Goal: Information Seeking & Learning: Learn about a topic

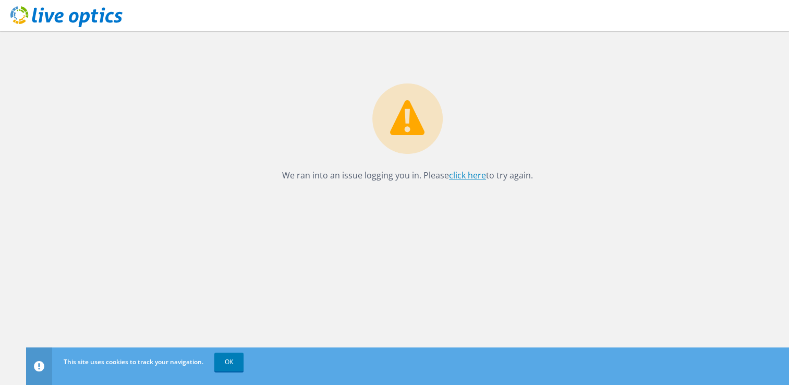
click at [473, 177] on link "click here" at bounding box center [467, 175] width 37 height 11
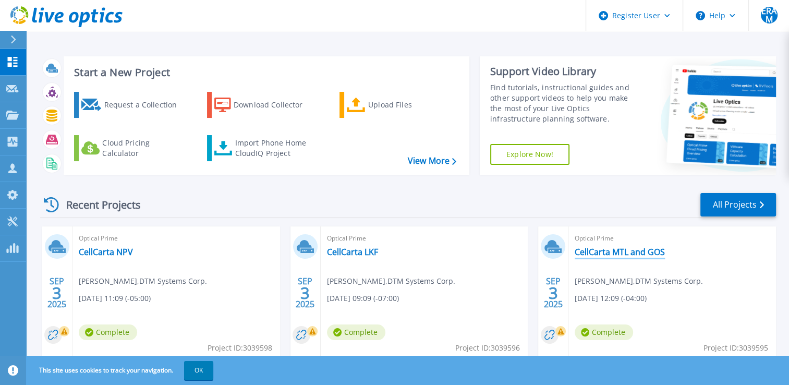
click at [607, 254] on link "CellCarta MTL and GOS" at bounding box center [620, 252] width 90 height 10
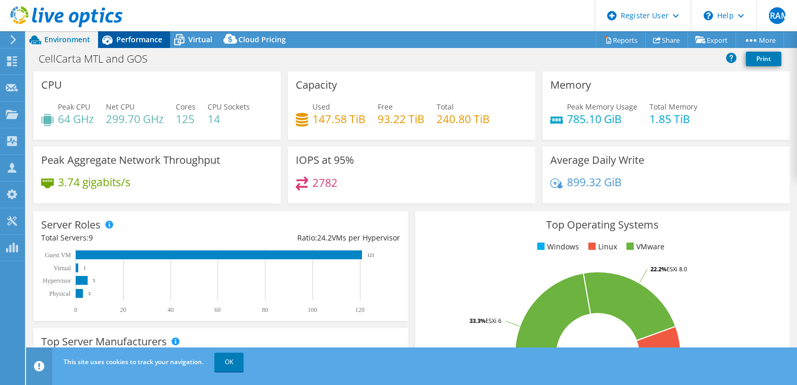
click at [131, 46] on div "Performance" at bounding box center [134, 39] width 72 height 17
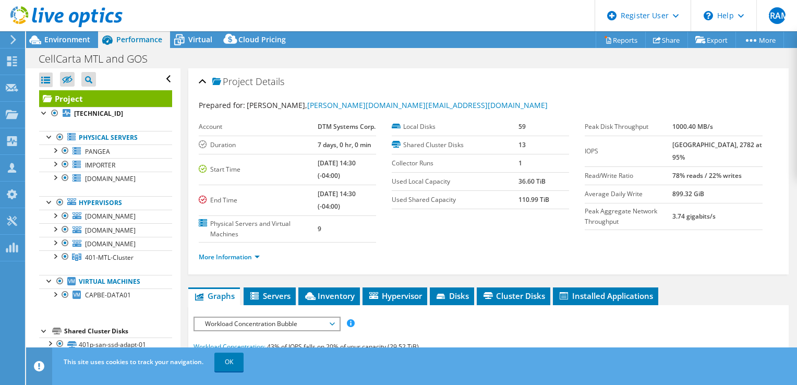
click at [332, 258] on ul "More Information" at bounding box center [489, 256] width 580 height 14
click at [75, 41] on span "Environment" at bounding box center [67, 39] width 46 height 10
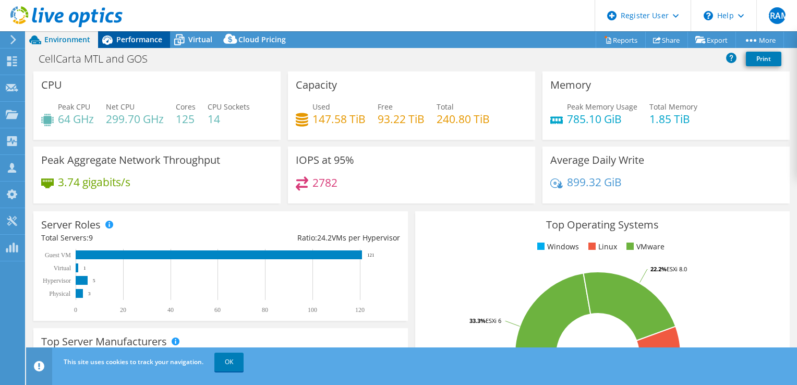
click at [152, 38] on span "Performance" at bounding box center [139, 39] width 46 height 10
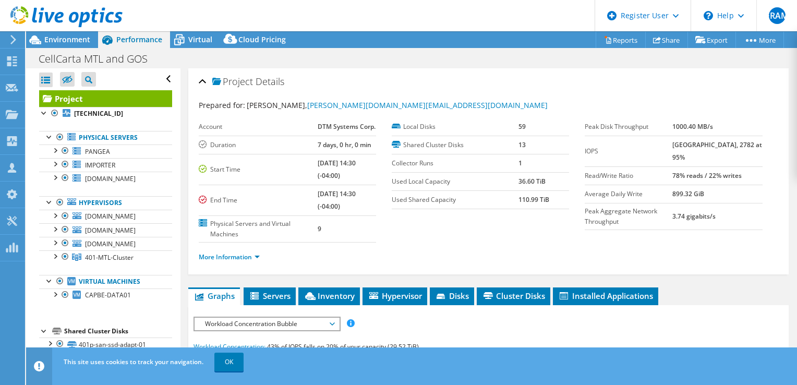
scroll to position [198, 0]
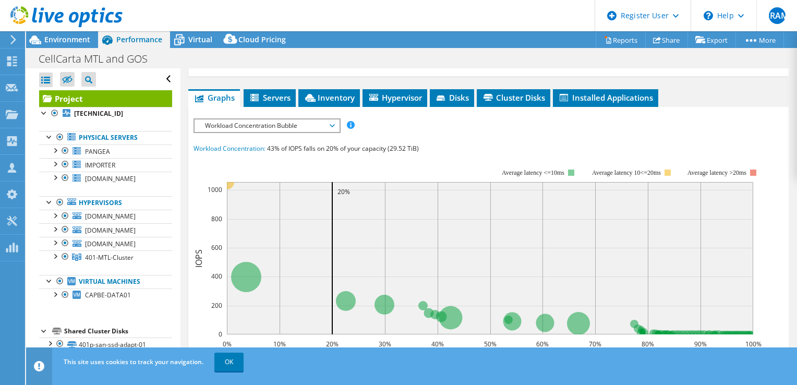
click at [281, 126] on span "Workload Concentration Bubble" at bounding box center [267, 125] width 134 height 13
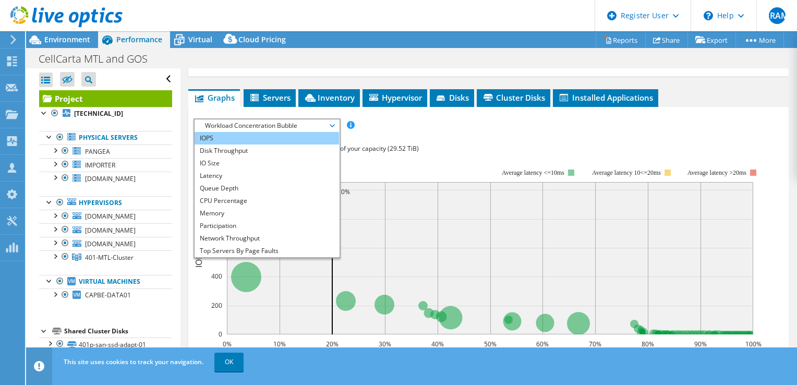
click at [234, 133] on li "IOPS" at bounding box center [267, 138] width 145 height 13
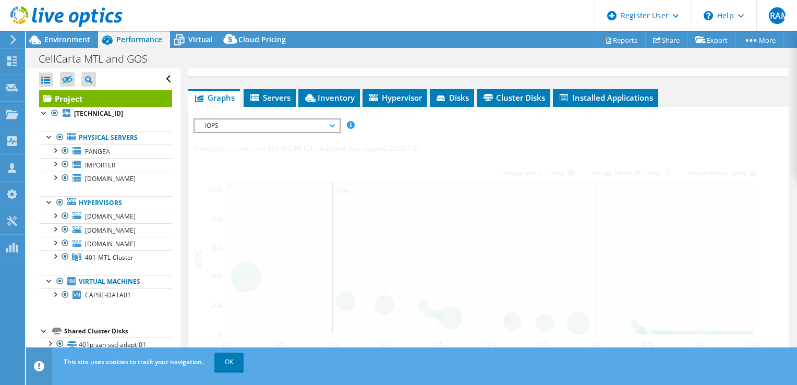
click at [234, 133] on div "IOPS Disk Throughput IO Size Latency Queue Depth CPU Percentage Memory Page Fau…" at bounding box center [489, 311] width 590 height 386
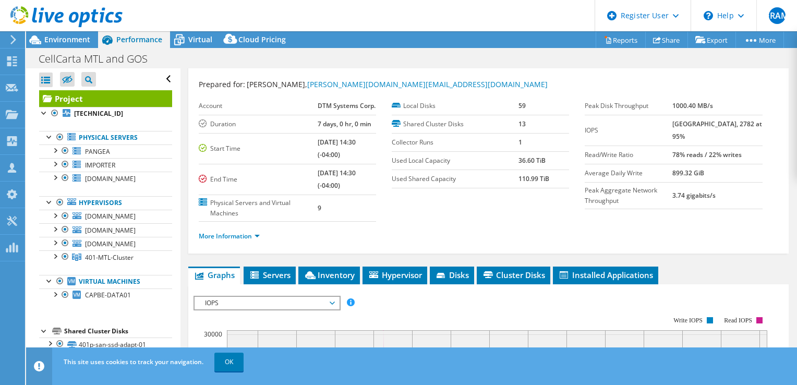
scroll to position [247, 0]
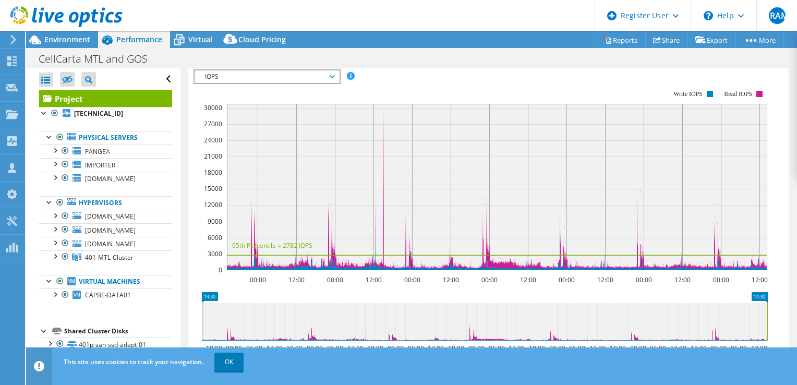
click at [310, 70] on span "IOPS" at bounding box center [267, 76] width 134 height 13
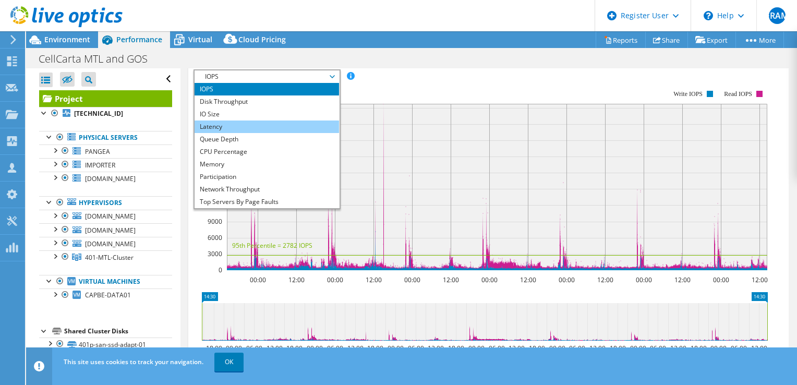
click at [301, 124] on li "Latency" at bounding box center [267, 127] width 145 height 13
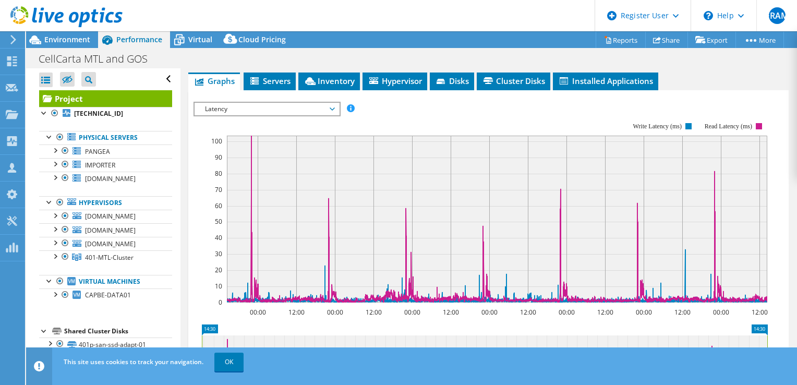
scroll to position [200, 0]
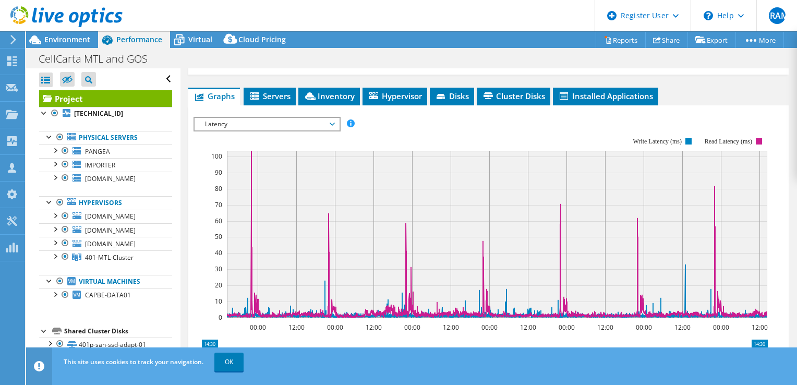
click at [310, 120] on span "Latency" at bounding box center [267, 124] width 134 height 13
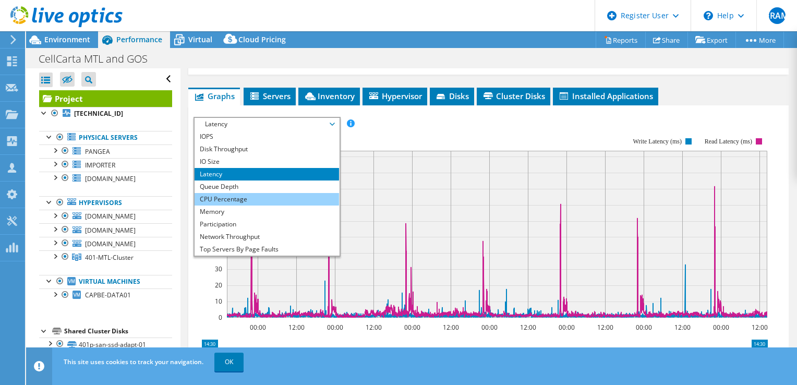
click at [284, 193] on li "CPU Percentage" at bounding box center [267, 199] width 145 height 13
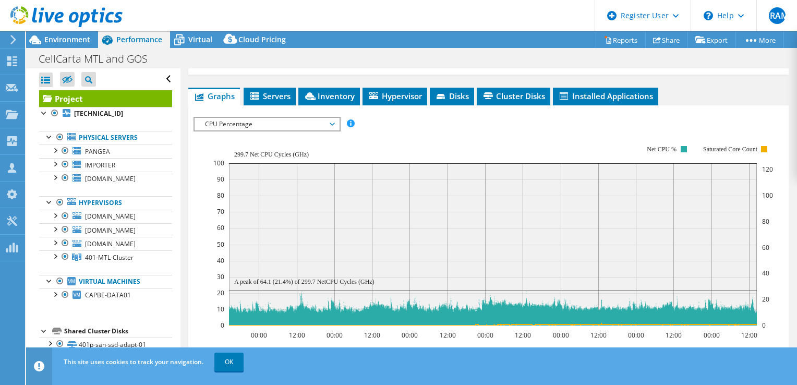
click at [317, 125] on span "CPU Percentage" at bounding box center [267, 124] width 134 height 13
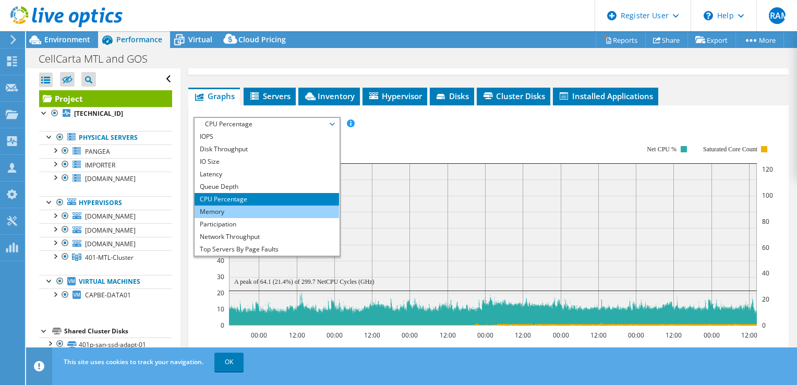
click at [267, 206] on li "Memory" at bounding box center [267, 212] width 145 height 13
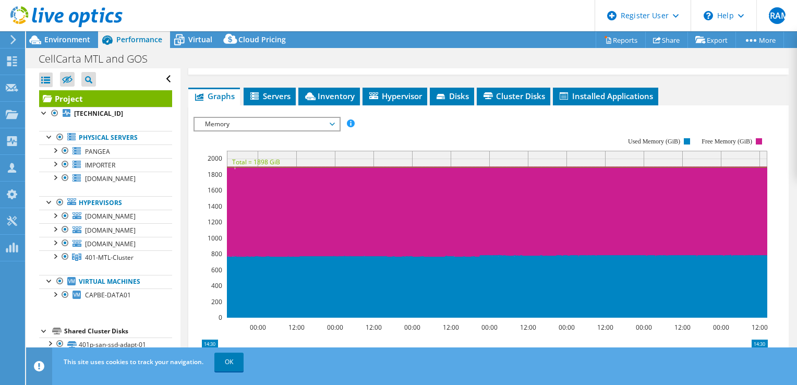
click at [325, 122] on span "Memory" at bounding box center [267, 124] width 134 height 13
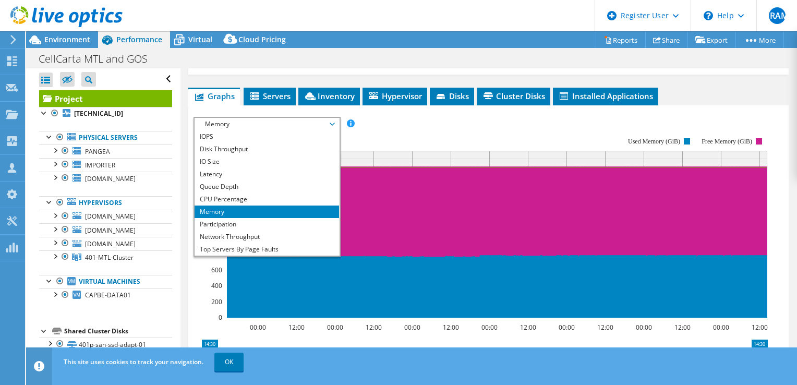
scroll to position [38, 0]
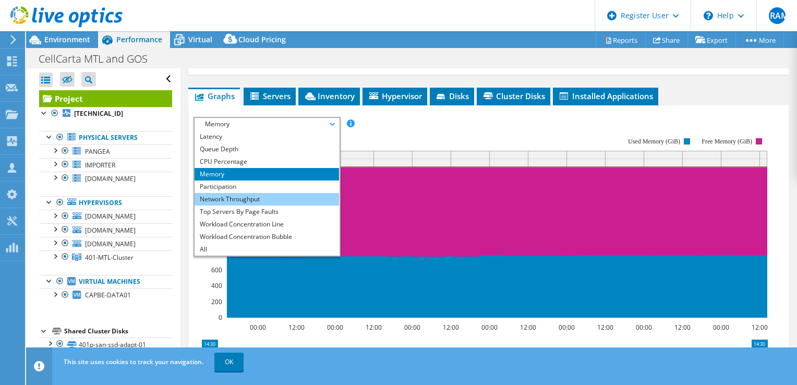
click at [290, 198] on li "Network Throughput" at bounding box center [267, 199] width 145 height 13
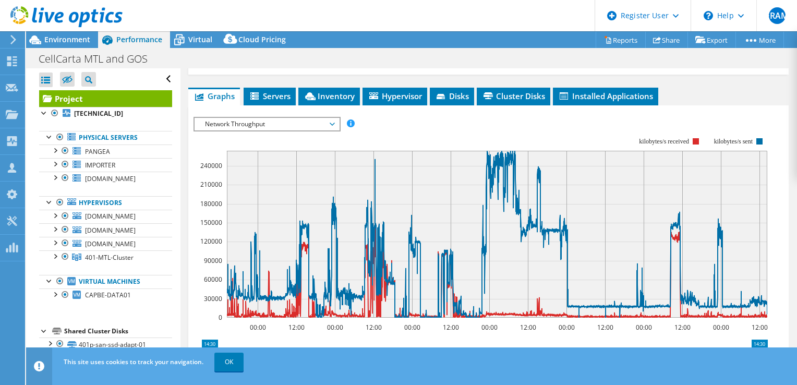
click at [315, 126] on span "Network Throughput" at bounding box center [267, 124] width 134 height 13
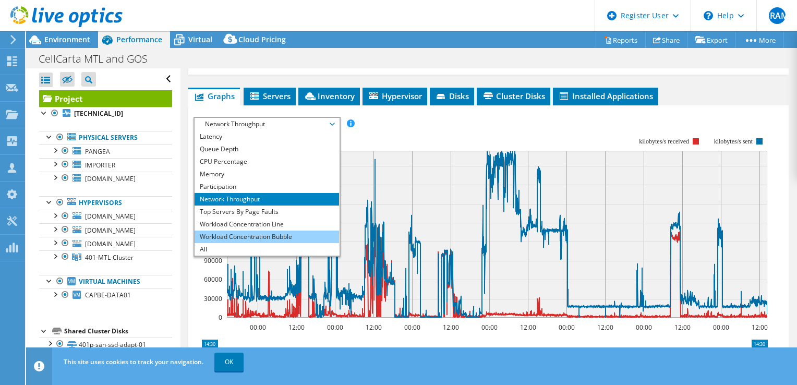
click at [303, 231] on li "Workload Concentration Bubble" at bounding box center [267, 237] width 145 height 13
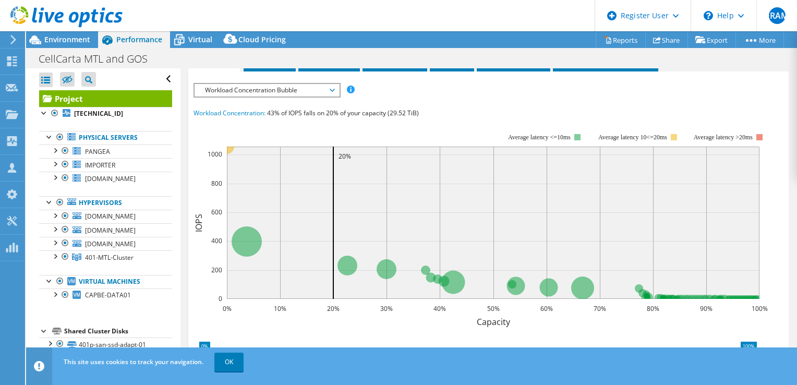
scroll to position [232, 0]
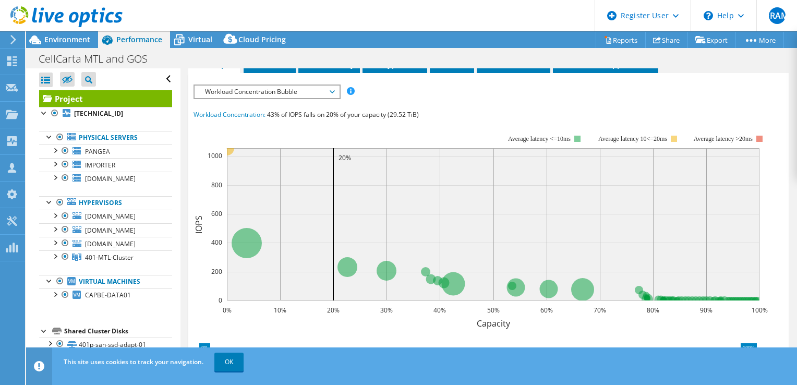
click at [313, 86] on span "Workload Concentration Bubble" at bounding box center [267, 92] width 134 height 13
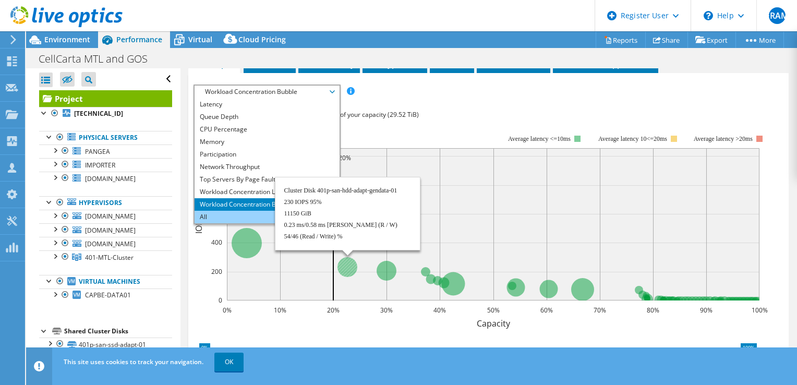
click at [267, 214] on li "All" at bounding box center [267, 217] width 145 height 13
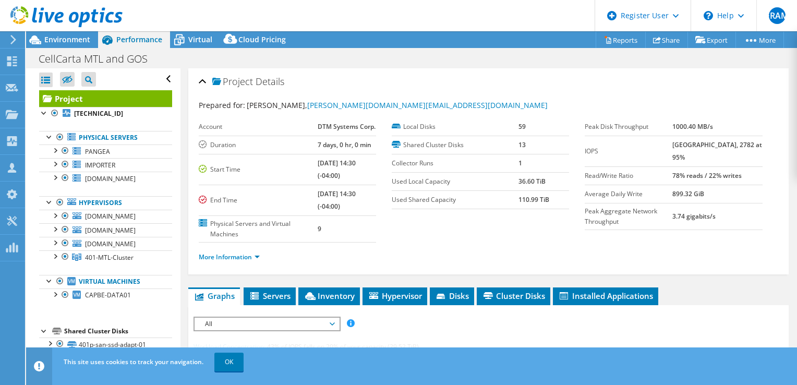
scroll to position [407, 0]
select select "USD"
click at [280, 297] on span "Servers" at bounding box center [270, 296] width 42 height 10
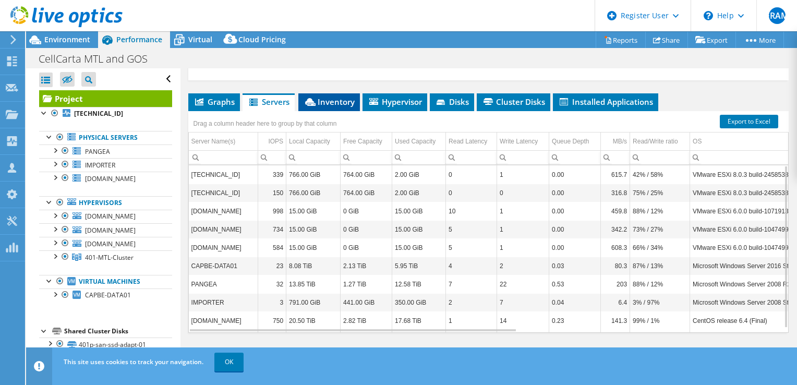
click at [347, 103] on span "Inventory" at bounding box center [329, 102] width 51 height 10
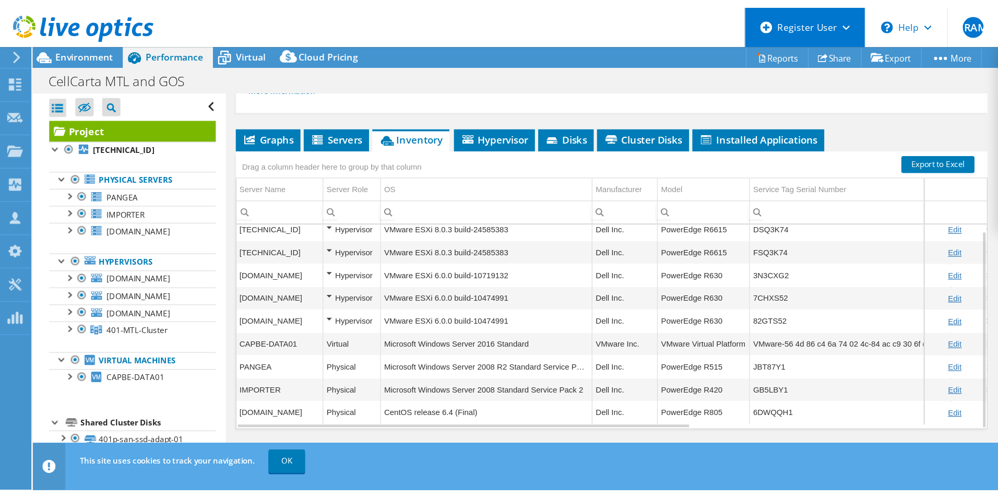
scroll to position [56, 0]
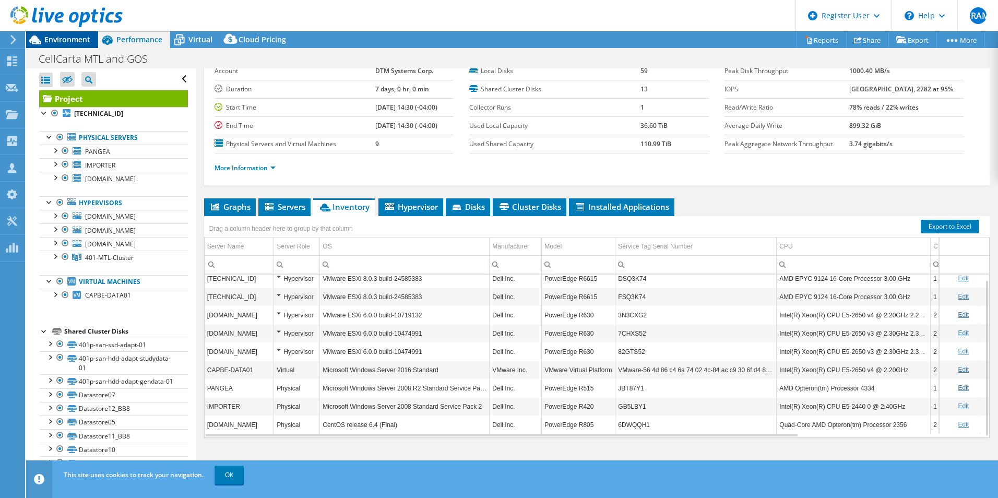
click at [83, 44] on div "Environment" at bounding box center [62, 39] width 72 height 17
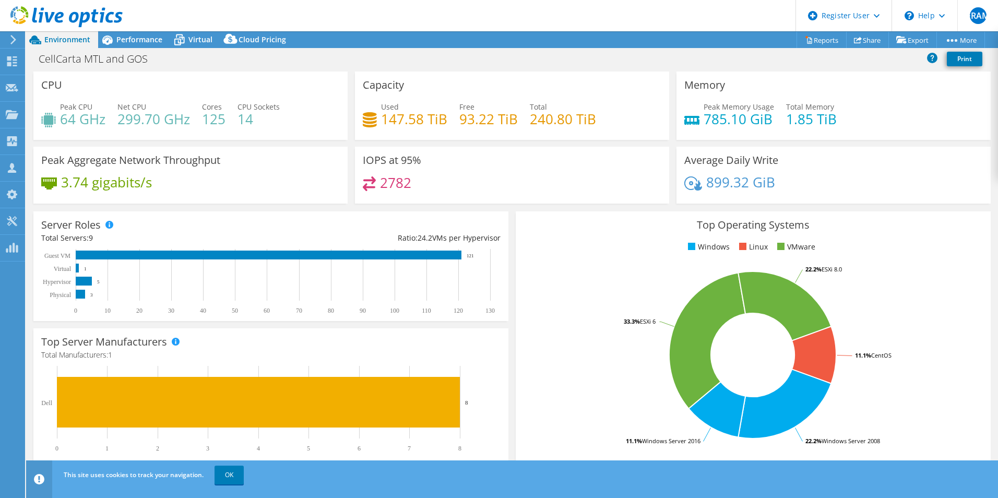
scroll to position [0, 0]
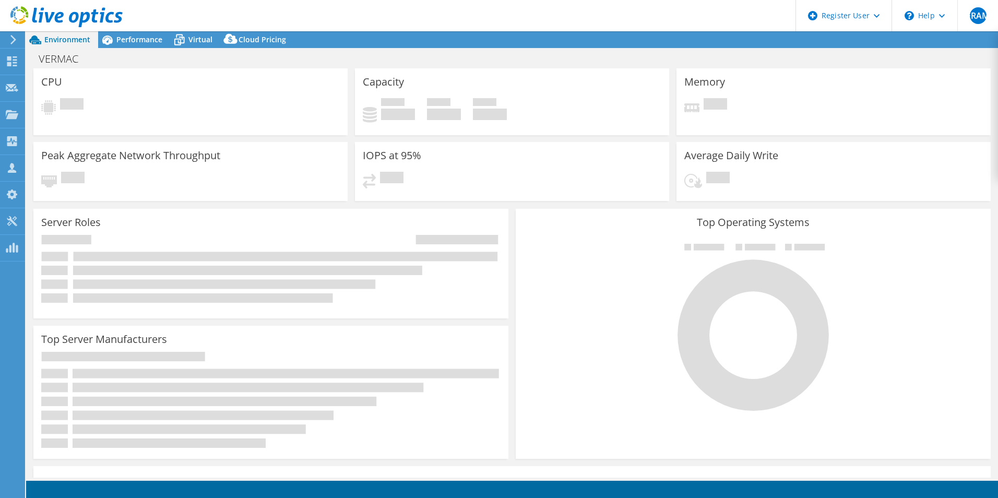
select select "USEast"
select select "CAD"
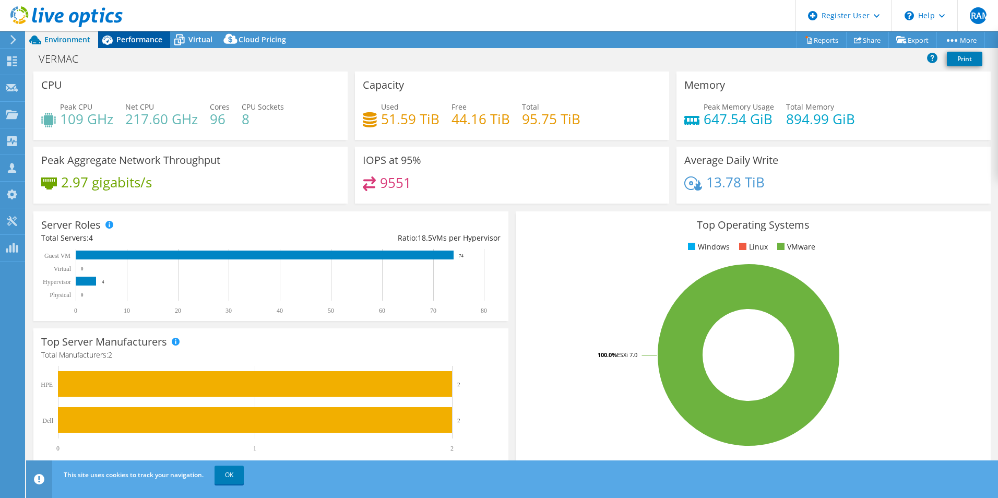
drag, startPoint x: 124, startPoint y: 33, endPoint x: 117, endPoint y: 37, distance: 8.0
click at [124, 33] on div "Performance" at bounding box center [134, 39] width 72 height 17
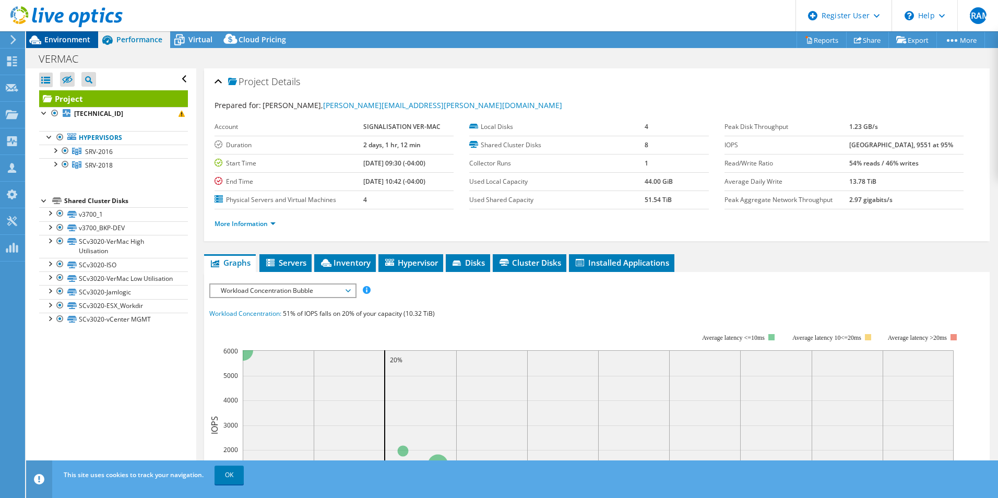
click at [86, 41] on span "Environment" at bounding box center [67, 39] width 46 height 10
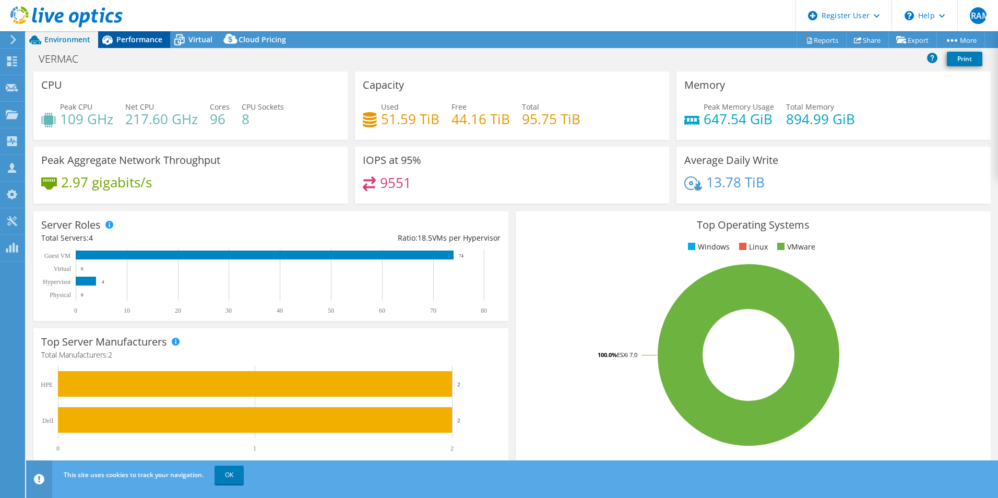
click at [153, 45] on div "Performance" at bounding box center [134, 39] width 72 height 17
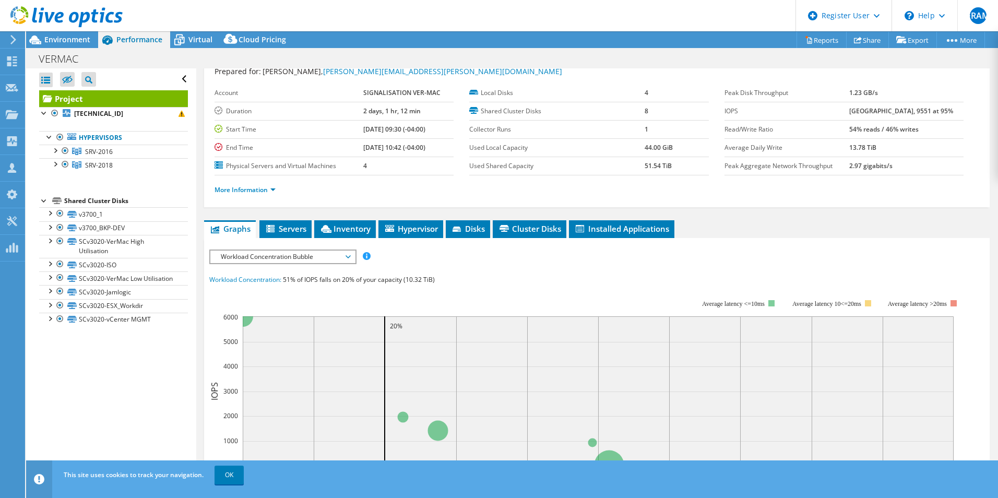
scroll to position [52, 0]
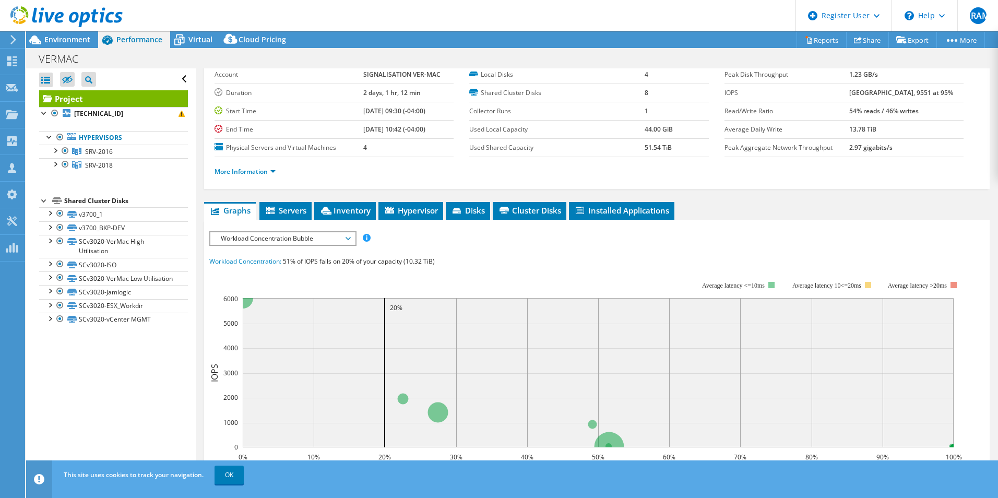
drag, startPoint x: 852, startPoint y: 94, endPoint x: 886, endPoint y: 95, distance: 33.9
click at [886, 95] on tr "IOPS 26226 at Peak, 9551 at 95%" at bounding box center [843, 92] width 239 height 18
click at [317, 233] on span "Workload Concentration Bubble" at bounding box center [282, 238] width 134 height 13
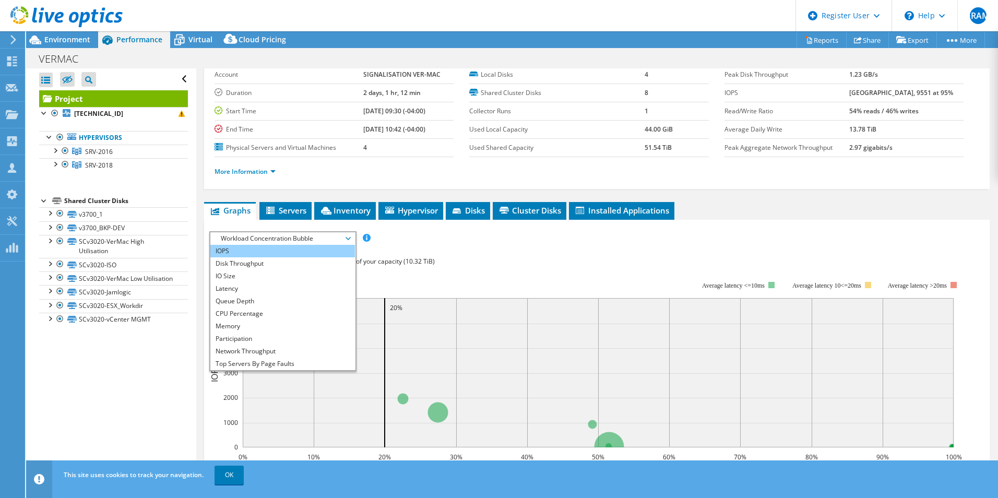
click at [241, 254] on li "IOPS" at bounding box center [282, 251] width 145 height 13
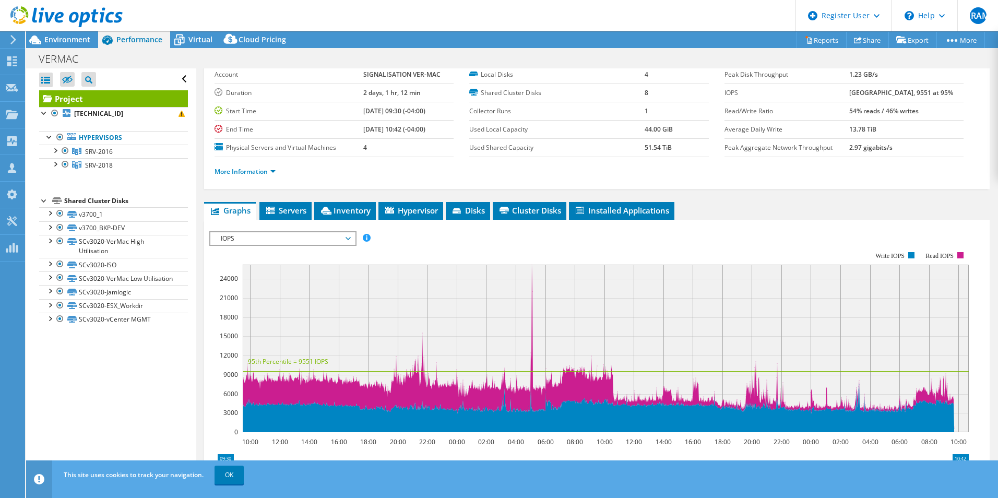
click at [327, 243] on span "IOPS" at bounding box center [282, 238] width 134 height 13
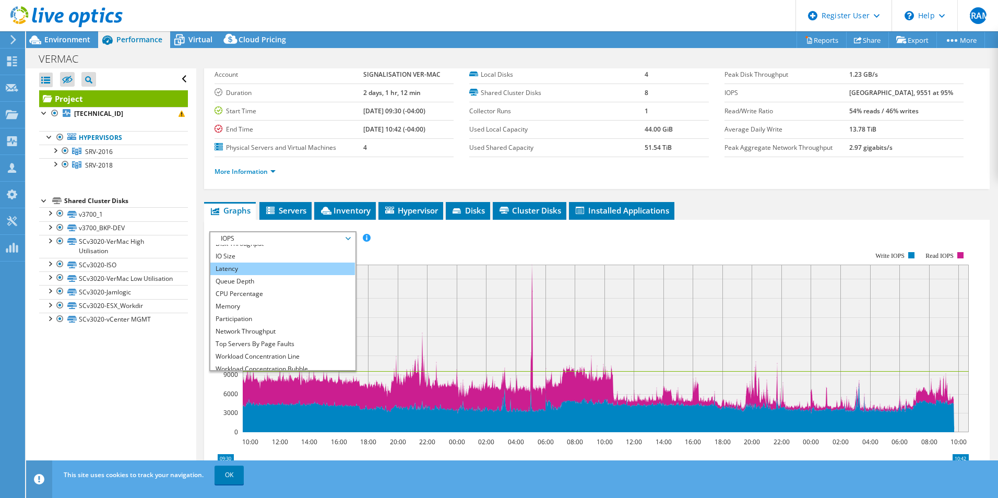
scroll to position [38, 0]
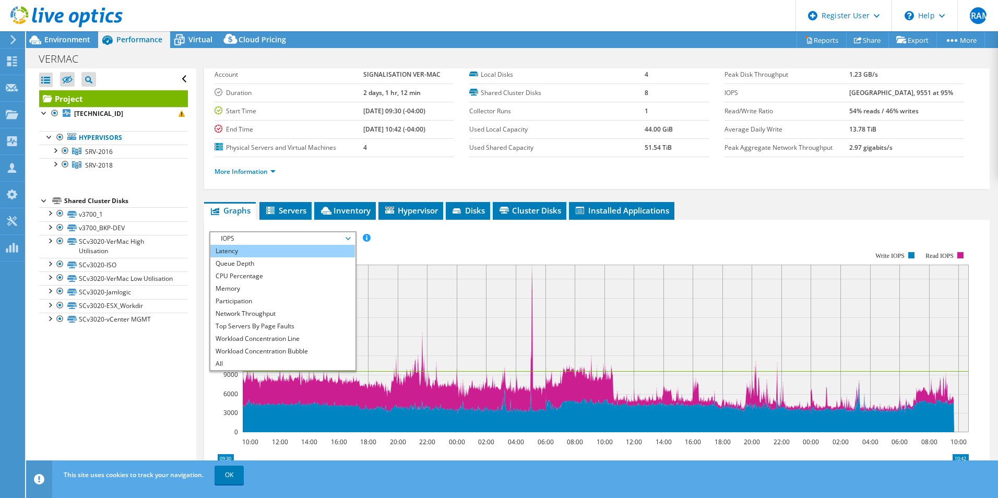
click at [267, 252] on li "Latency" at bounding box center [282, 251] width 145 height 13
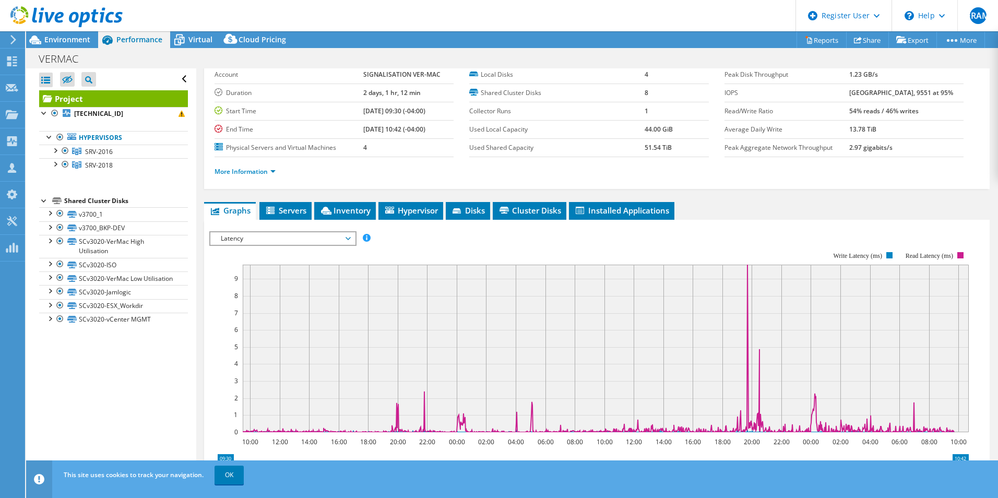
click at [327, 242] on span "Latency" at bounding box center [282, 238] width 134 height 13
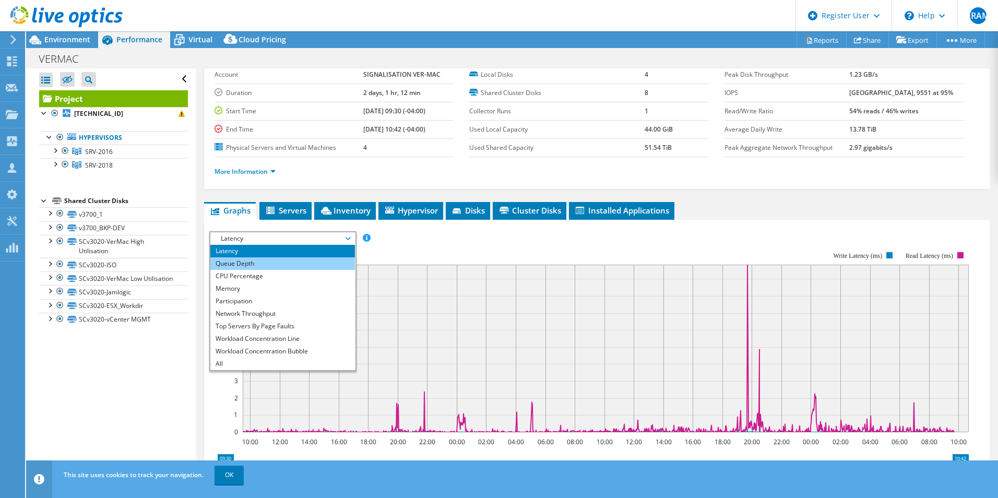
click at [284, 267] on li "Queue Depth" at bounding box center [282, 263] width 145 height 13
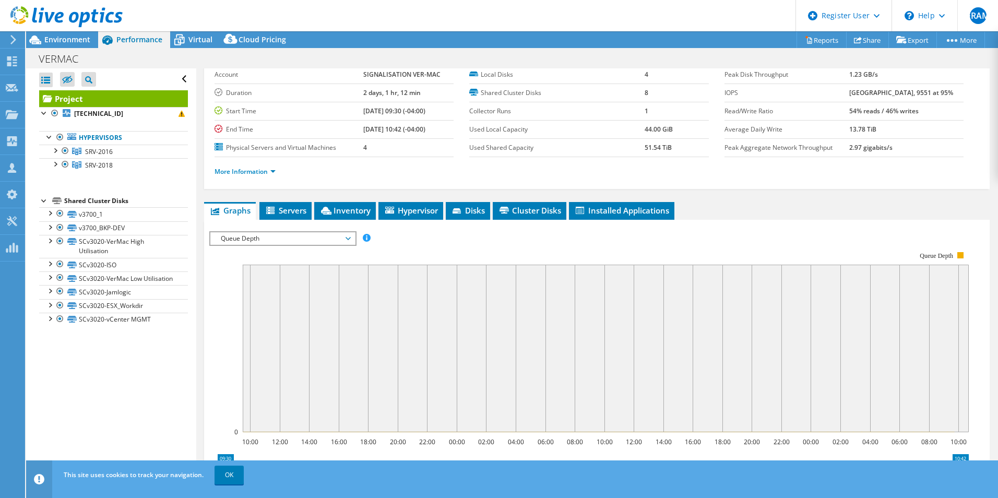
click at [330, 239] on span "Queue Depth" at bounding box center [282, 238] width 134 height 13
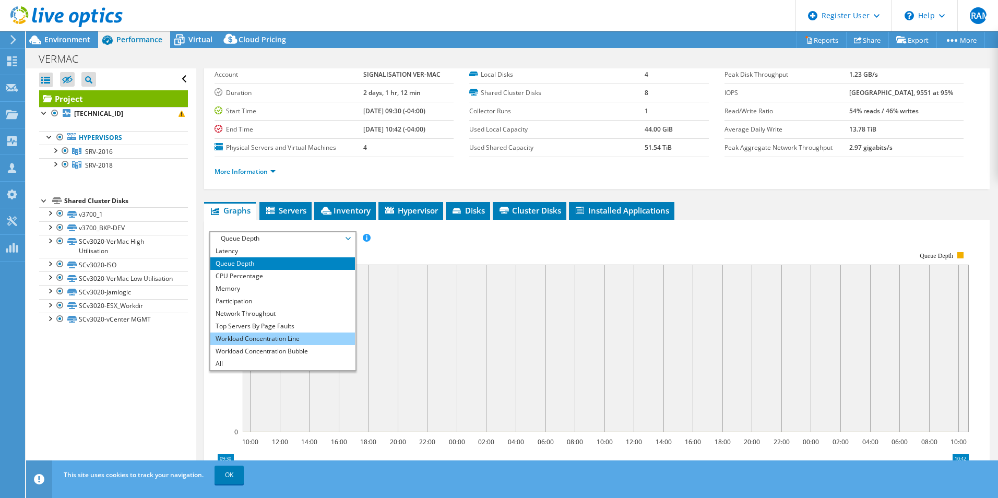
click at [312, 334] on li "Workload Concentration Line" at bounding box center [282, 338] width 145 height 13
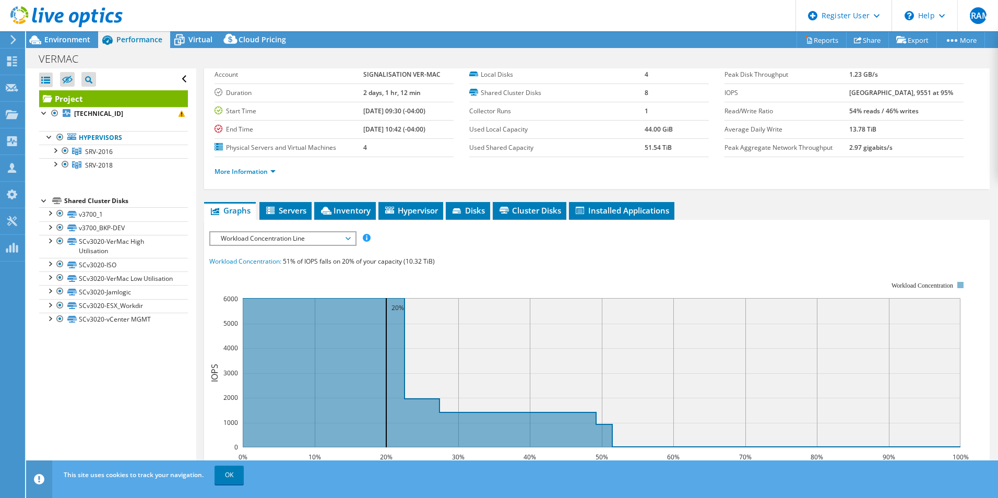
click at [324, 240] on span "Workload Concentration Line" at bounding box center [282, 238] width 134 height 13
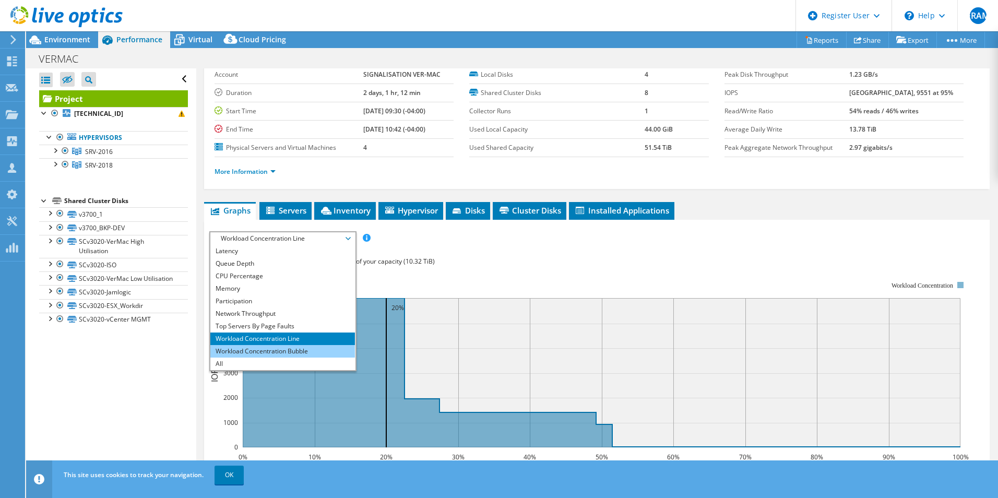
click at [297, 348] on li "Workload Concentration Bubble" at bounding box center [282, 351] width 145 height 13
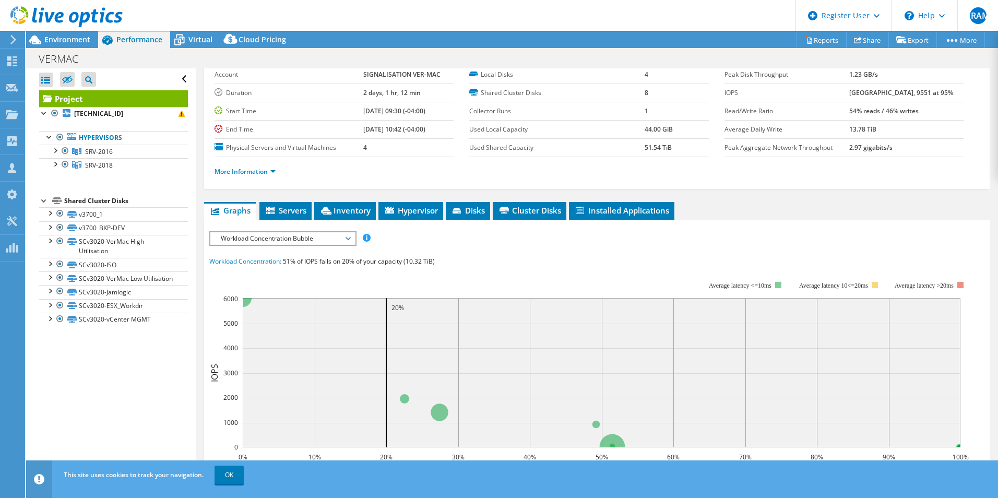
scroll to position [104, 0]
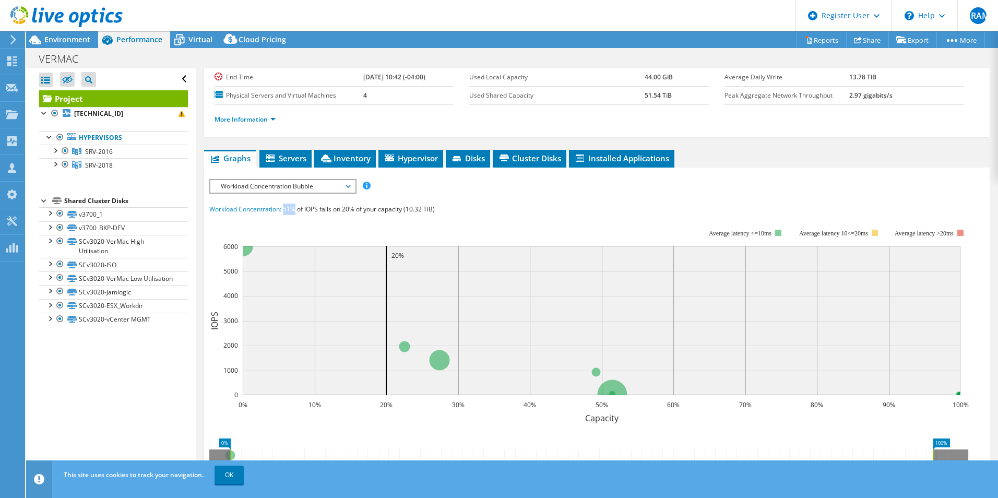
drag, startPoint x: 284, startPoint y: 211, endPoint x: 296, endPoint y: 210, distance: 12.6
click at [296, 210] on span "51% of IOPS falls on 20% of your capacity (10.32 TiB)" at bounding box center [359, 209] width 152 height 9
click at [492, 230] on rect at bounding box center [588, 319] width 759 height 209
click at [390, 214] on div "Workload Concentration: 51% of IOPS falls on 20% of your capacity (10.32 TiB)" at bounding box center [596, 208] width 775 height 11
click at [336, 189] on span "Workload Concentration Bubble" at bounding box center [282, 186] width 134 height 13
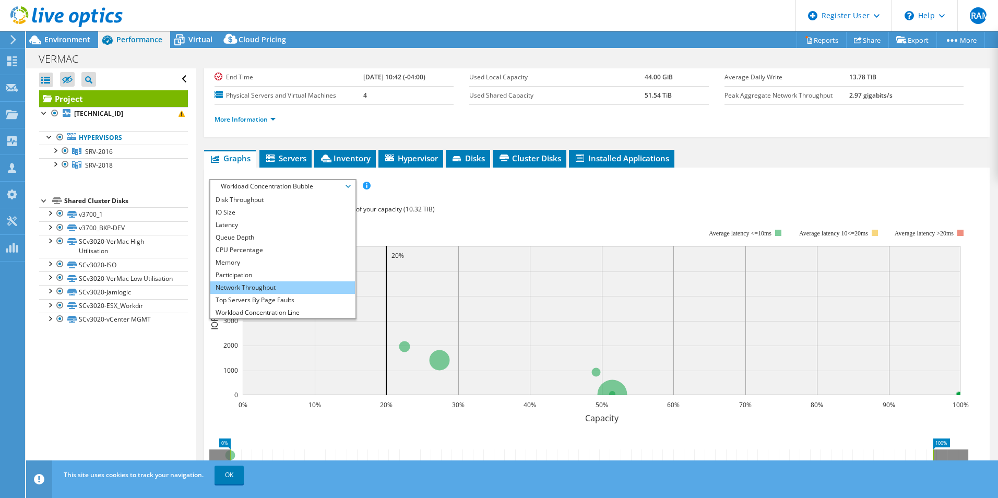
scroll to position [0, 0]
click at [506, 202] on div "IOPS Disk Throughput IO Size Latency Queue Depth CPU Percentage Memory Page Fau…" at bounding box center [596, 372] width 775 height 386
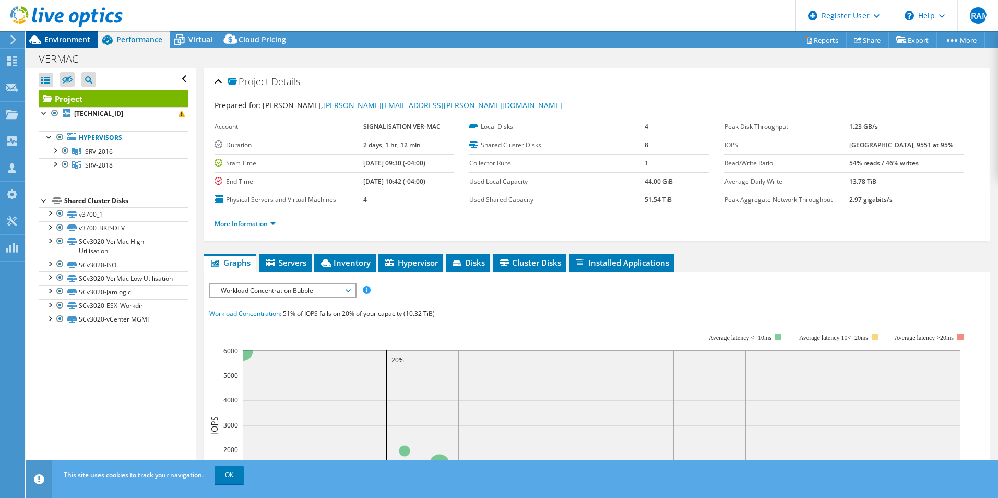
click at [71, 42] on span "Environment" at bounding box center [67, 39] width 46 height 10
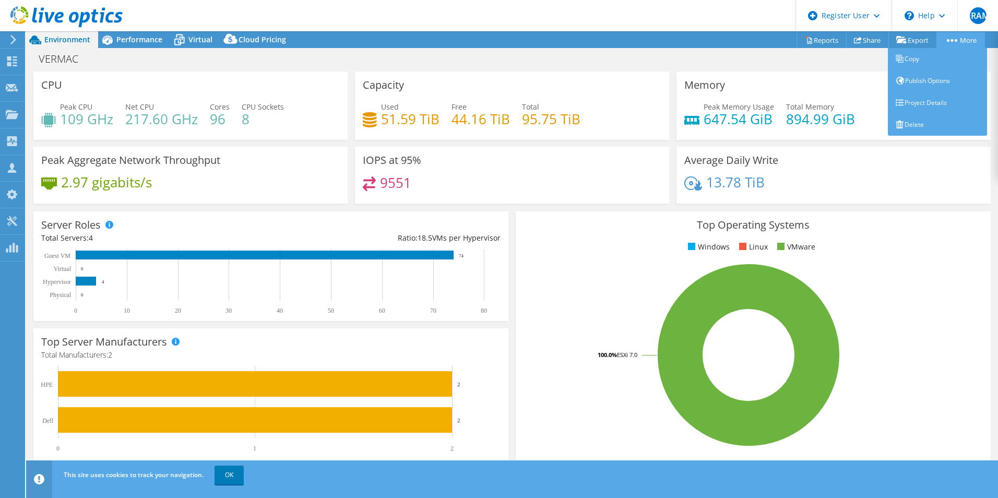
click at [968, 38] on link "More" at bounding box center [960, 40] width 49 height 16
click at [939, 106] on link "Project Details" at bounding box center [937, 103] width 99 height 22
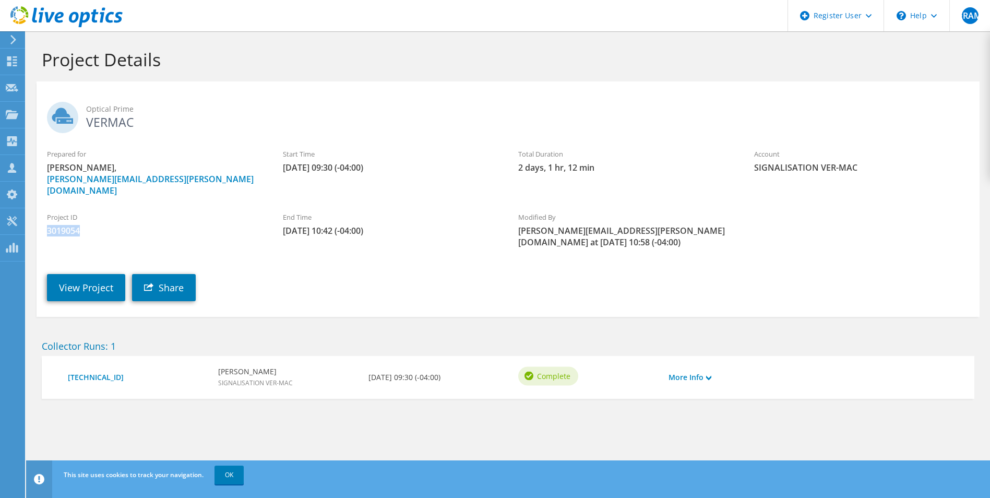
drag, startPoint x: 90, startPoint y: 218, endPoint x: 44, endPoint y: 217, distance: 45.9
click at [44, 217] on div "Project ID 3019054" at bounding box center [155, 224] width 236 height 35
copy span "3019054"
click at [98, 225] on span "3019054" at bounding box center [154, 230] width 215 height 11
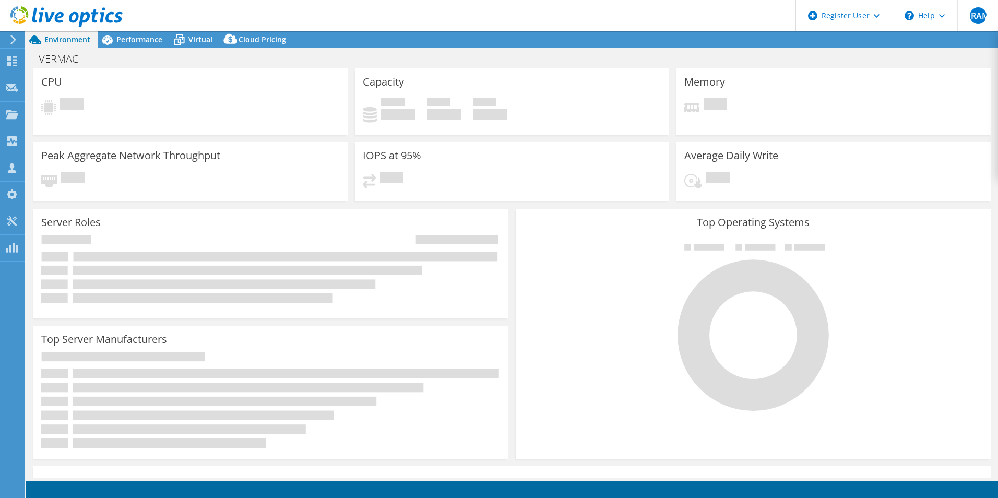
select select "USEast"
select select "CAD"
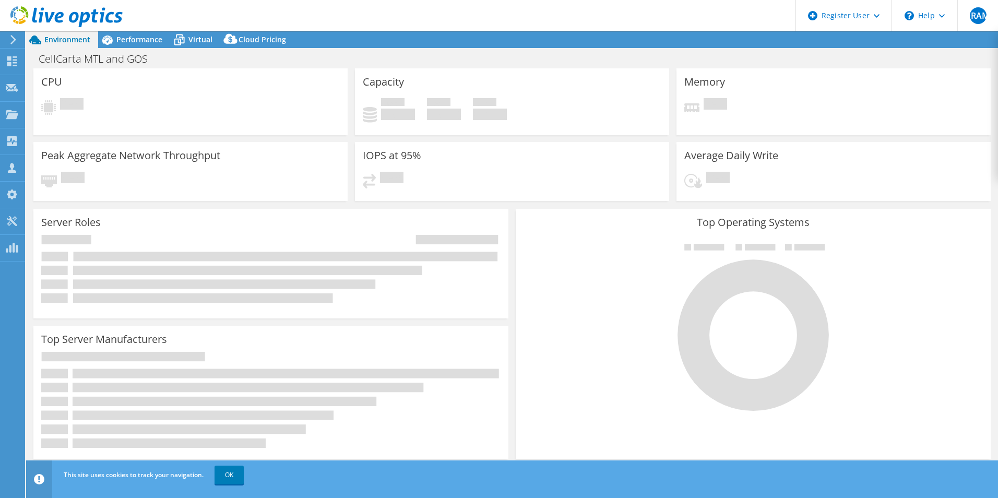
select select "USD"
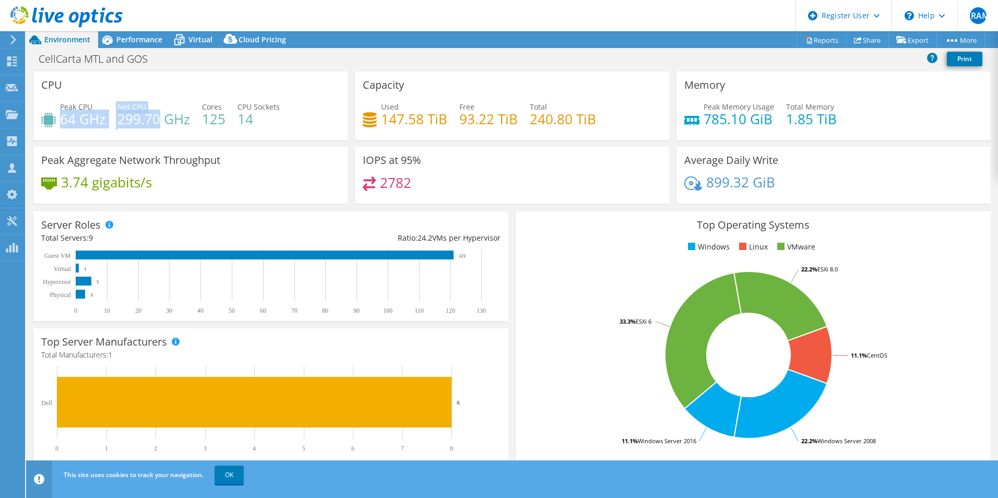
drag, startPoint x: 61, startPoint y: 119, endPoint x: 160, endPoint y: 114, distance: 99.8
click at [160, 114] on div "Peak CPU 64 GHz Net CPU 299.70 GHz Cores 125 CPU Sockets 14" at bounding box center [190, 118] width 298 height 34
drag, startPoint x: 160, startPoint y: 114, endPoint x: 184, endPoint y: 142, distance: 37.1
click at [184, 142] on div "CPU Peak CPU 64 GHz Net CPU 299.70 GHz Cores 125 CPU Sockets 14" at bounding box center [190, 108] width 321 height 75
click at [149, 44] on span "Performance" at bounding box center [139, 39] width 46 height 10
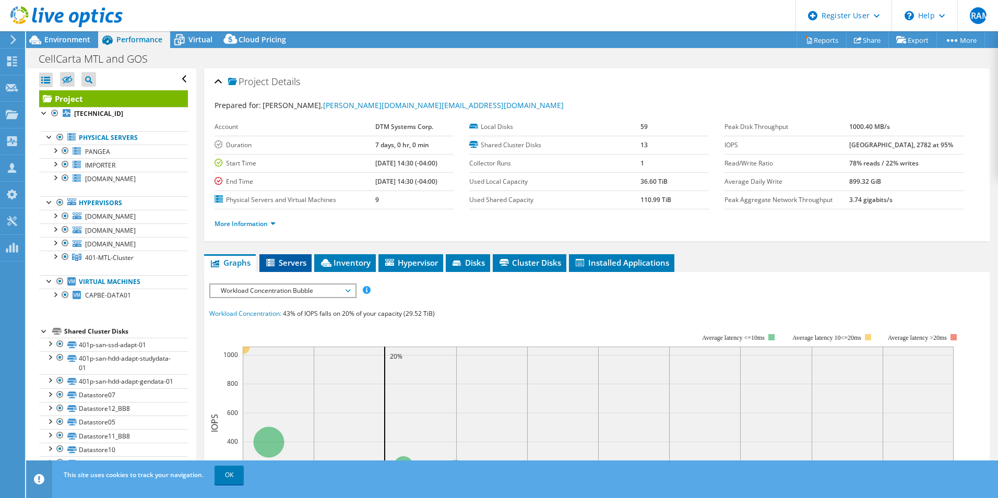
click at [304, 267] on span "Servers" at bounding box center [286, 262] width 42 height 10
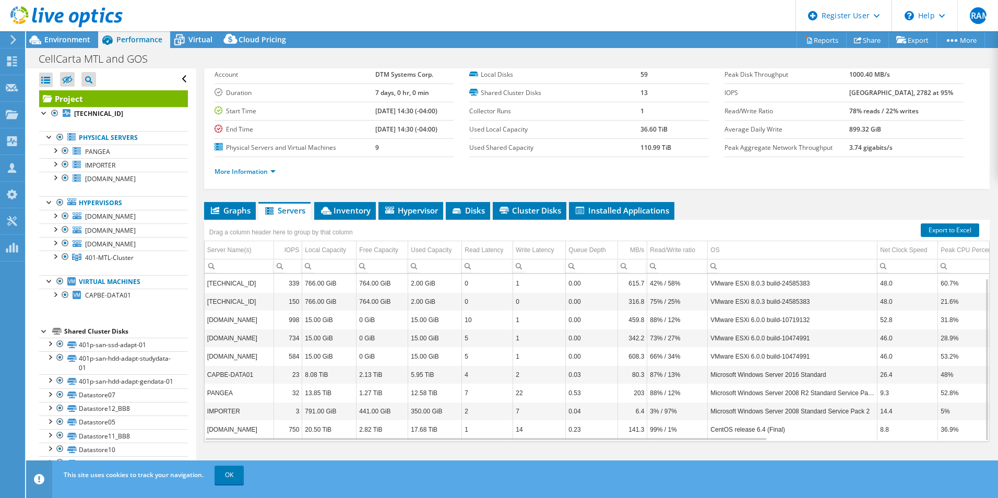
scroll to position [56, 0]
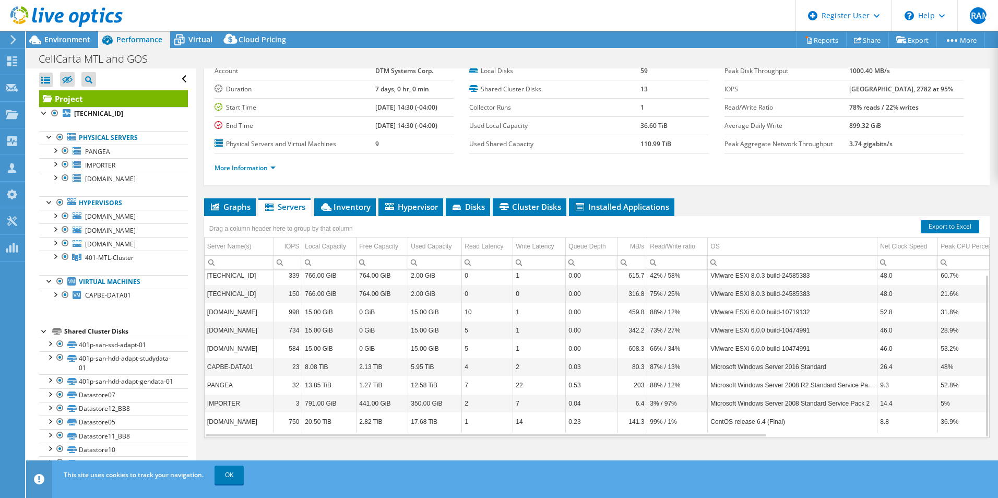
drag, startPoint x: 210, startPoint y: 314, endPoint x: 270, endPoint y: 352, distance: 70.4
click at [270, 352] on tbody "[TECHNICAL_ID] 339 766.00 GiB 764.00 GiB 2.00 GiB 0 1 0.00 615.7 42% / 58% VMwa…" at bounding box center [740, 349] width 1071 height 166
click at [335, 159] on div "More Information" at bounding box center [596, 167] width 764 height 29
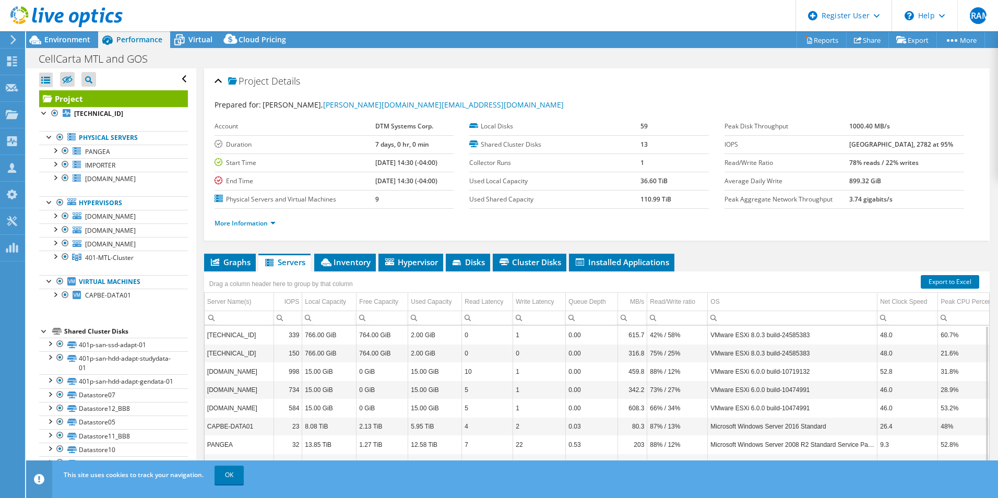
scroll to position [0, 0]
click at [82, 41] on span "Environment" at bounding box center [67, 39] width 46 height 10
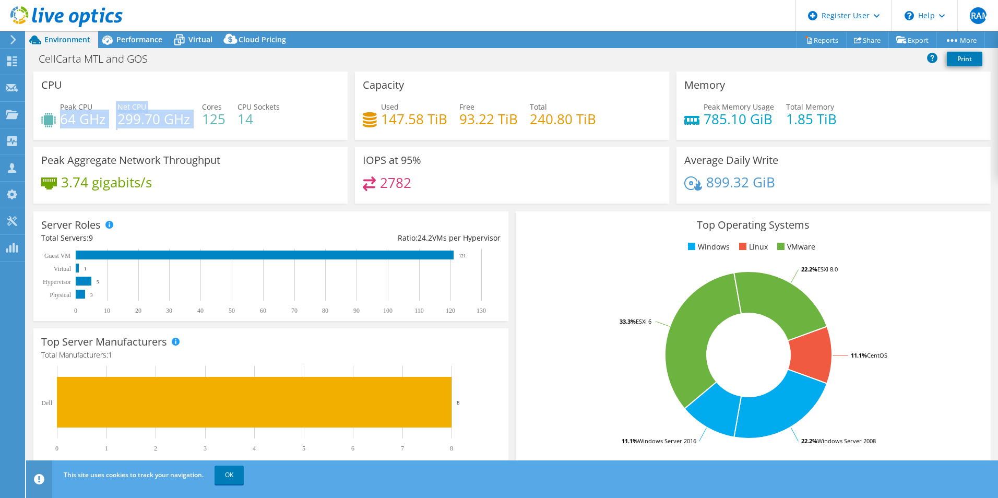
drag, startPoint x: 62, startPoint y: 114, endPoint x: 194, endPoint y: 128, distance: 133.3
click at [194, 128] on div "Peak CPU 64 GHz Net CPU 299.70 GHz Cores 125 CPU Sockets 14" at bounding box center [190, 118] width 298 height 34
drag, startPoint x: 194, startPoint y: 128, endPoint x: 233, endPoint y: 145, distance: 42.1
click at [233, 145] on div "CPU Peak CPU 64 GHz Net CPU 299.70 GHz Cores 125 CPU Sockets 14" at bounding box center [190, 108] width 321 height 75
click at [158, 47] on div "Performance" at bounding box center [134, 39] width 72 height 17
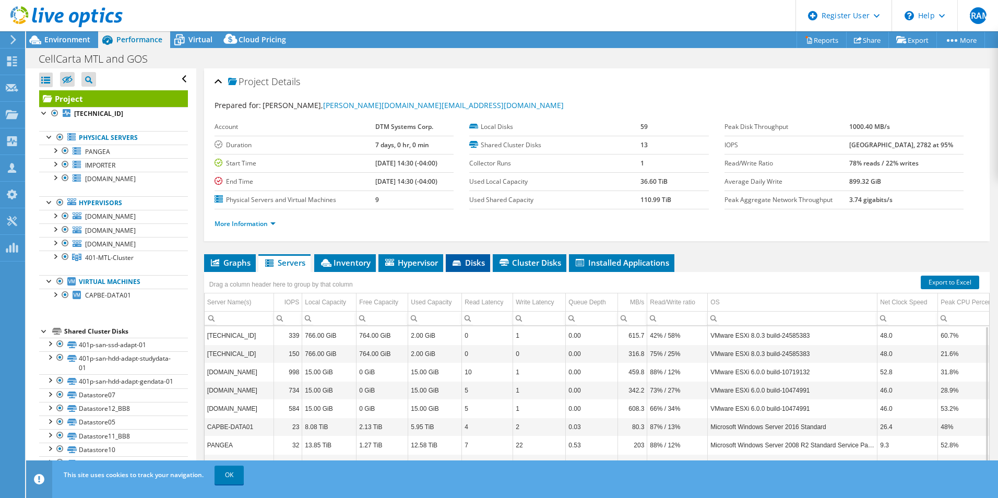
click at [472, 264] on span "Disks" at bounding box center [468, 262] width 34 height 10
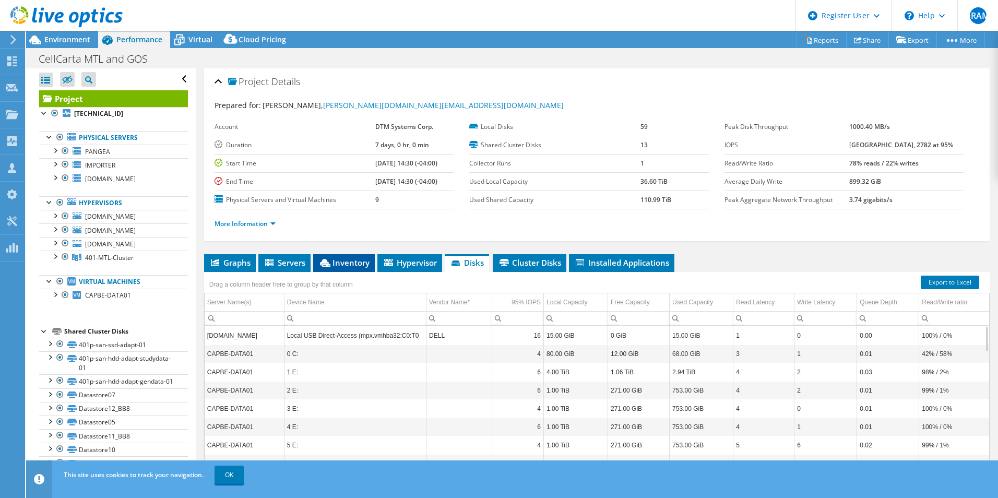
click at [357, 258] on span "Inventory" at bounding box center [343, 262] width 51 height 10
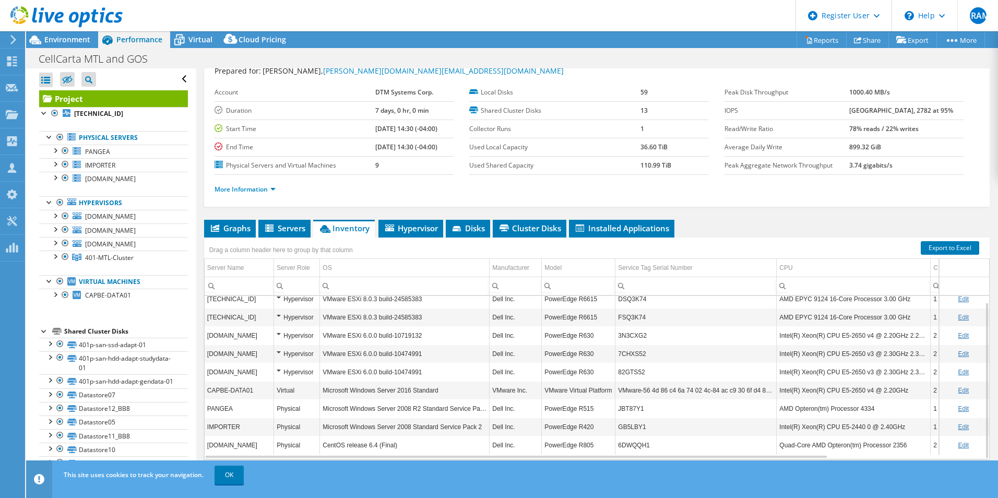
scroll to position [52, 0]
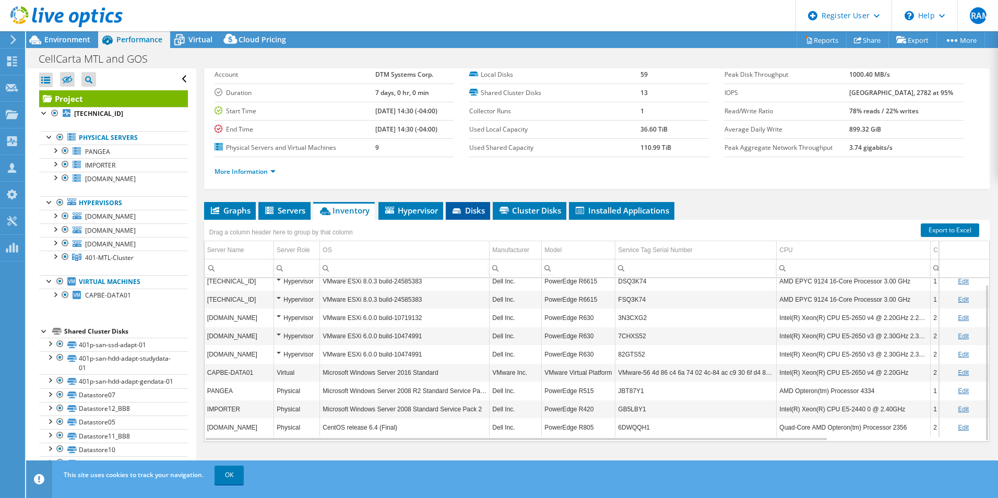
click at [455, 206] on span "Disks" at bounding box center [468, 210] width 34 height 10
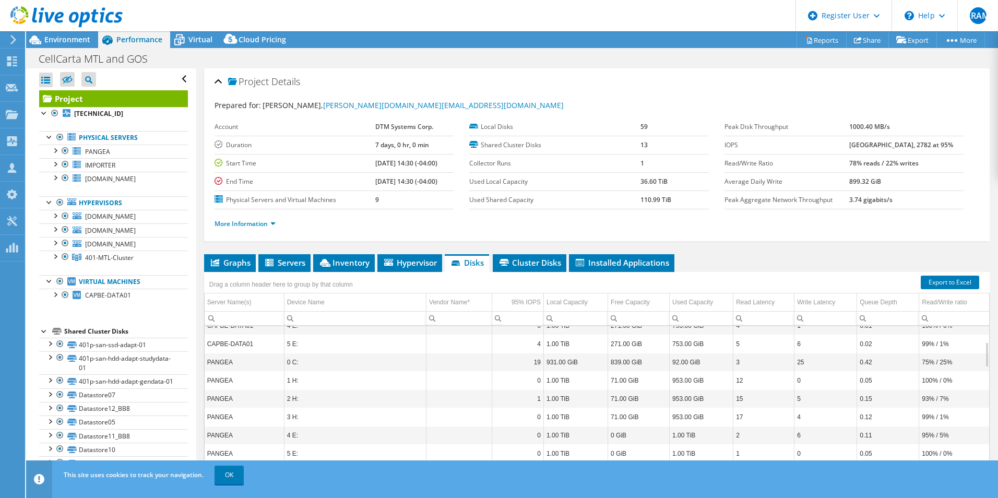
scroll to position [0, 0]
